Goal: Navigation & Orientation: Find specific page/section

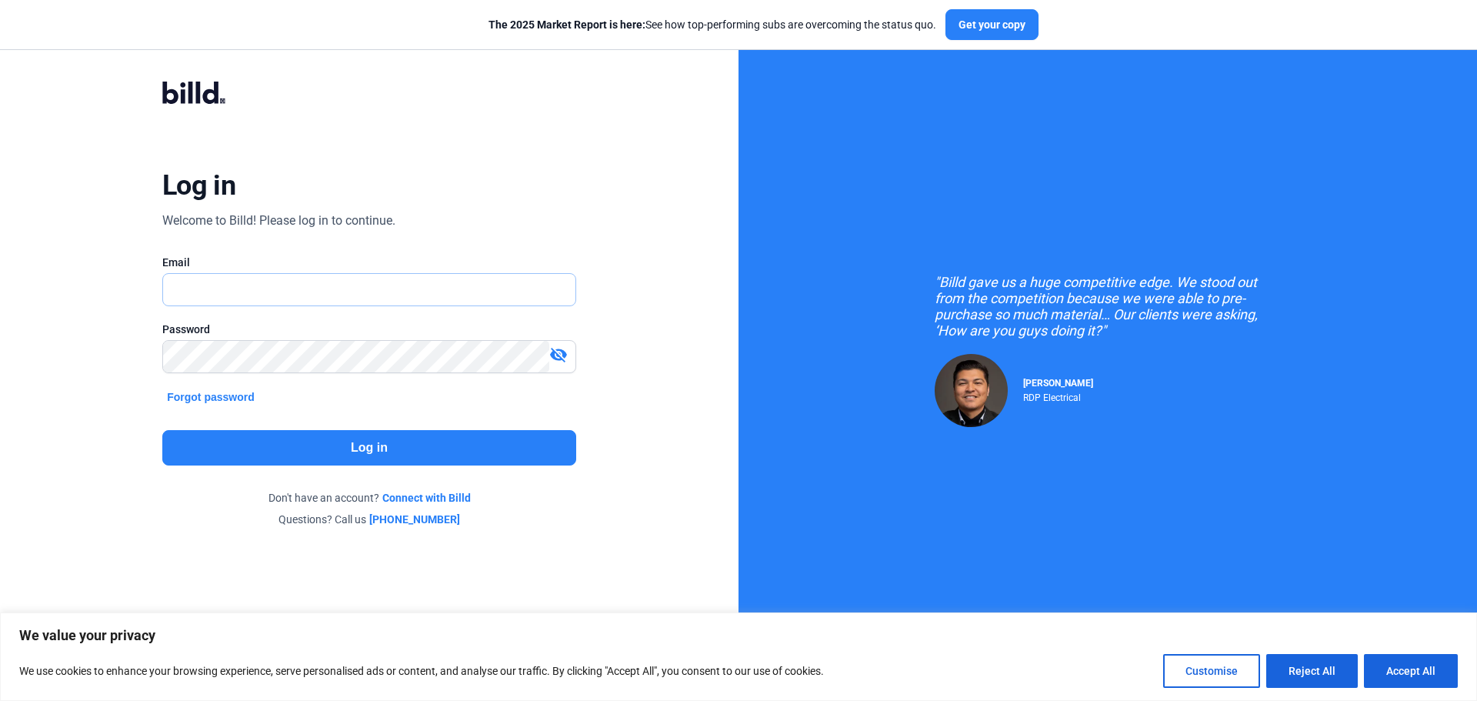
click at [232, 279] on input "text" at bounding box center [360, 290] width 395 height 32
paste input "[EMAIL_ADDRESS][DOMAIN_NAME]"
type input "[EMAIL_ADDRESS][DOMAIN_NAME]"
click at [263, 449] on button "Log in" at bounding box center [369, 447] width 414 height 35
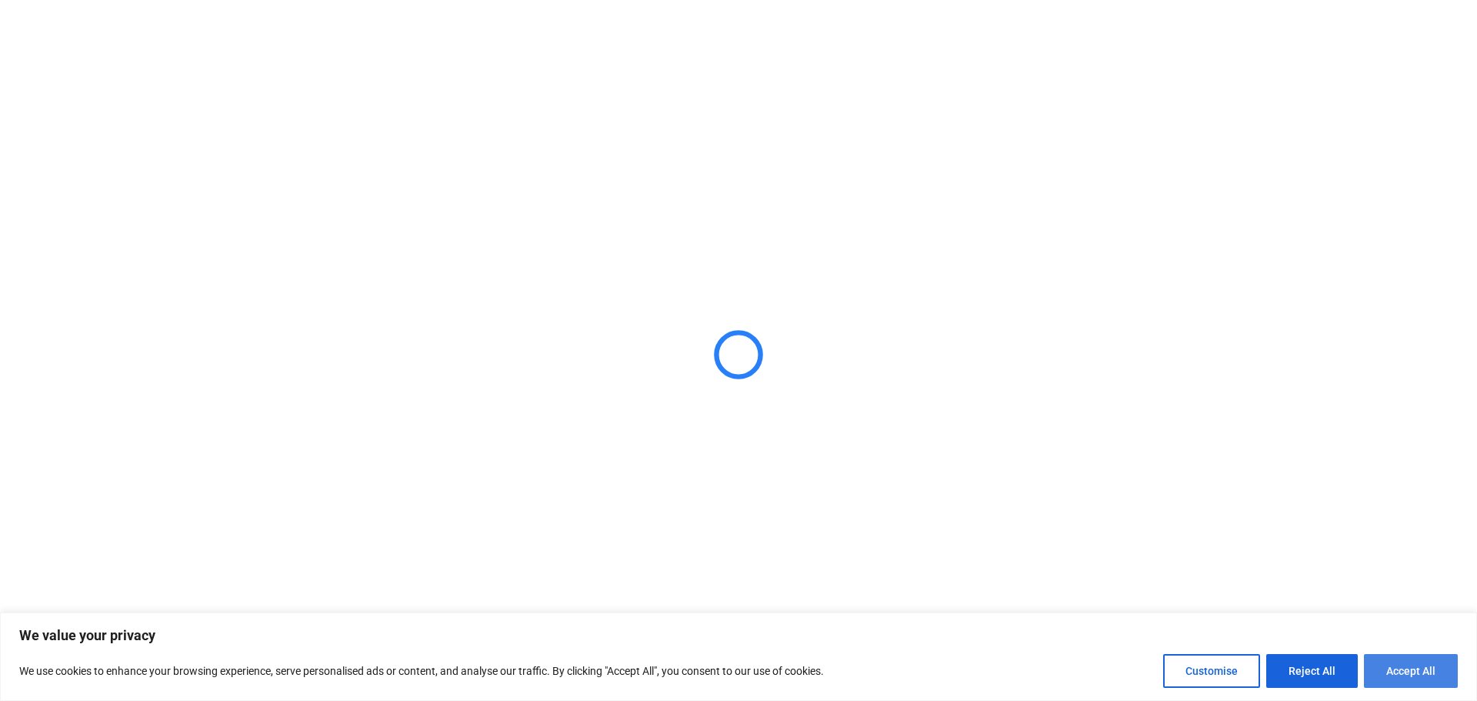
click at [1392, 679] on button "Accept All" at bounding box center [1411, 671] width 94 height 34
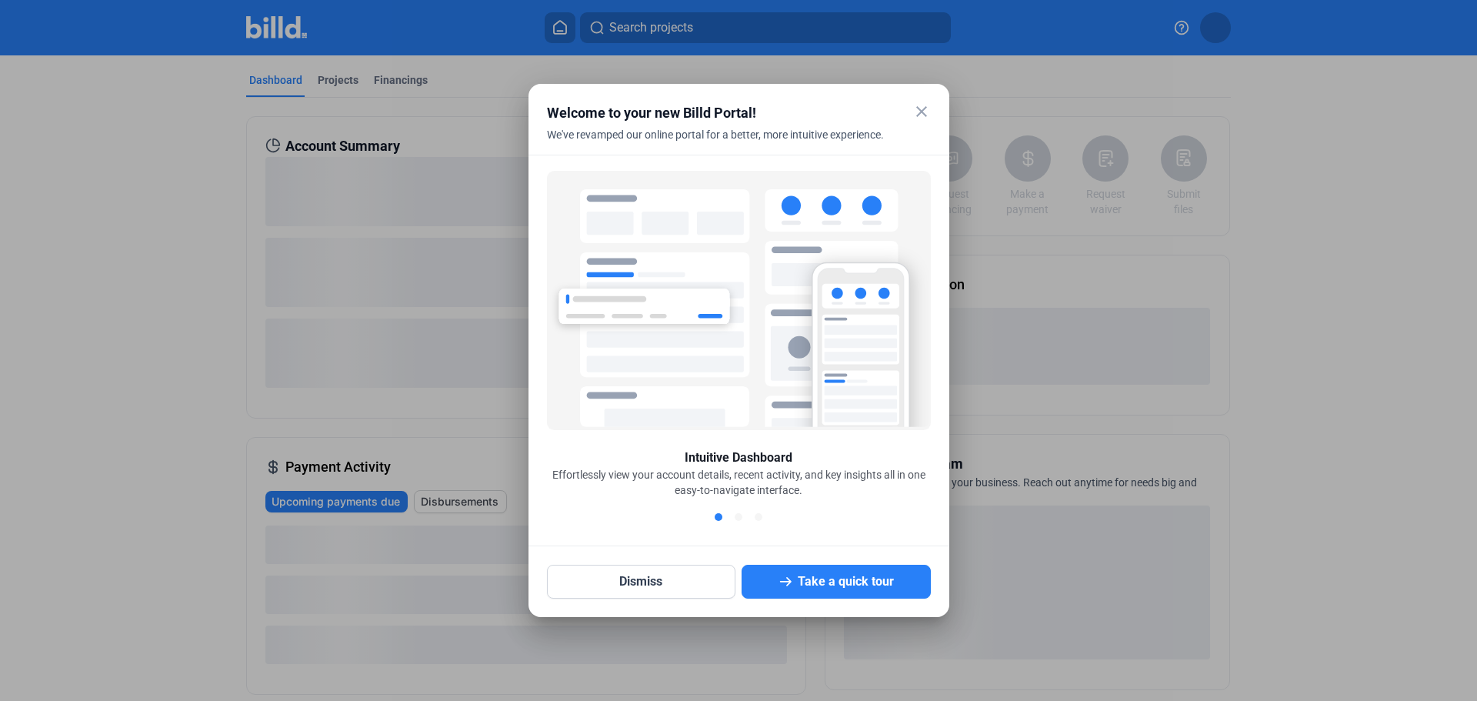
checkbox input "true"
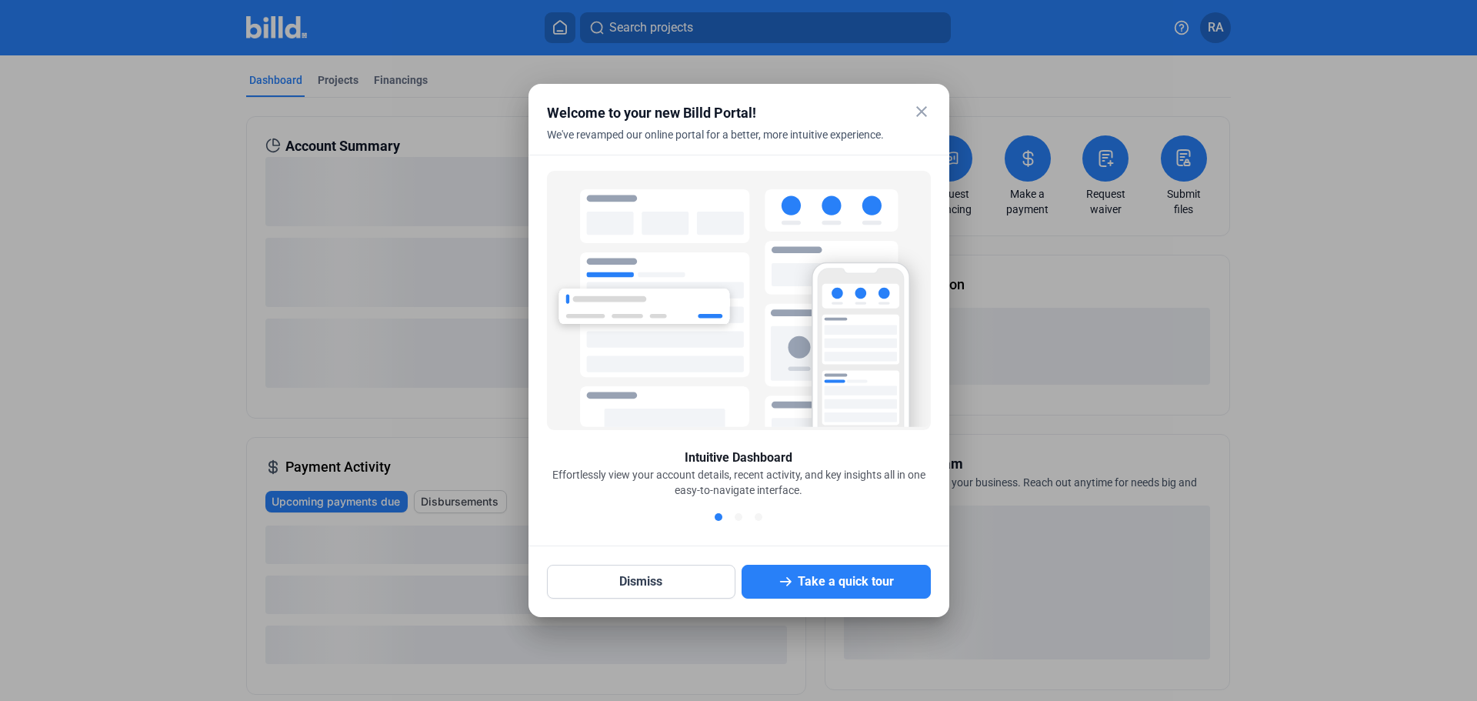
click at [918, 111] on mat-icon "close" at bounding box center [921, 111] width 18 height 18
